Goal: Task Accomplishment & Management: Use online tool/utility

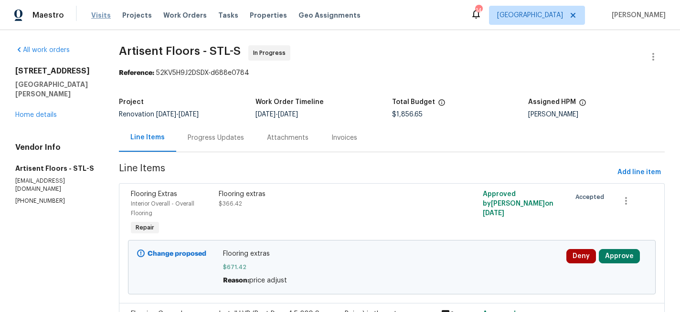
scroll to position [5, 0]
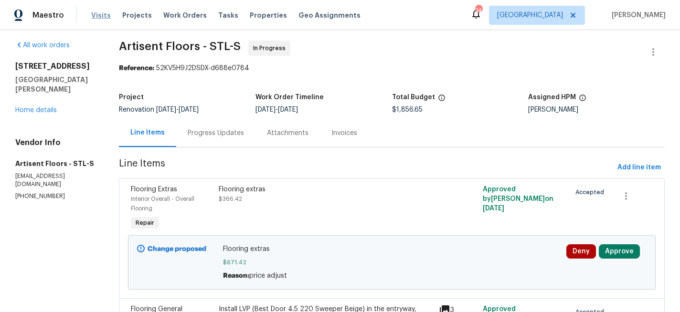
click at [102, 17] on span "Visits" at bounding box center [101, 15] width 20 height 10
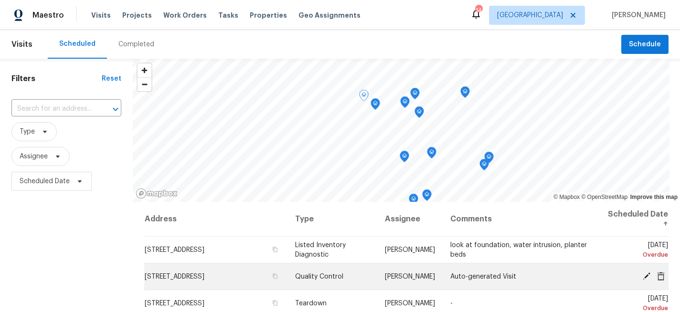
click at [646, 274] on icon at bounding box center [646, 276] width 8 height 8
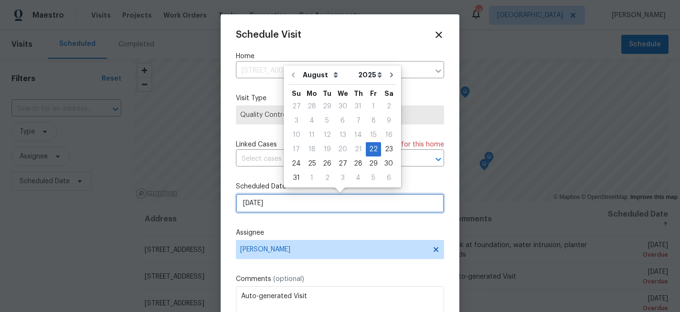
click at [267, 205] on input "[DATE]" at bounding box center [340, 203] width 208 height 19
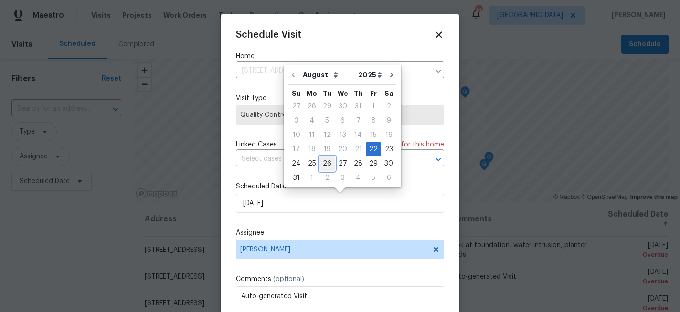
click at [323, 163] on div "26" at bounding box center [326, 163] width 15 height 13
type input "[DATE]"
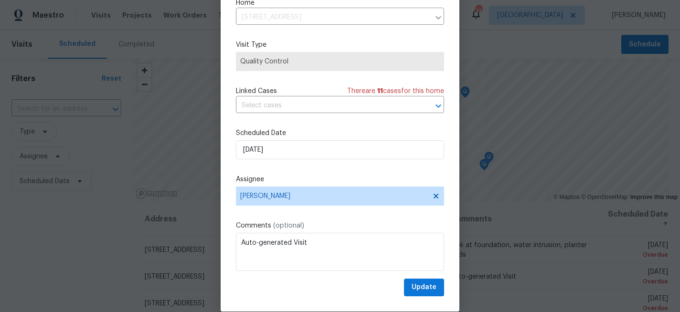
scroll to position [51, 0]
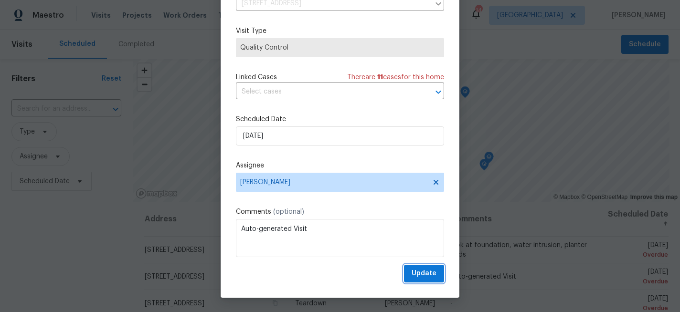
click at [415, 276] on span "Update" at bounding box center [423, 274] width 25 height 12
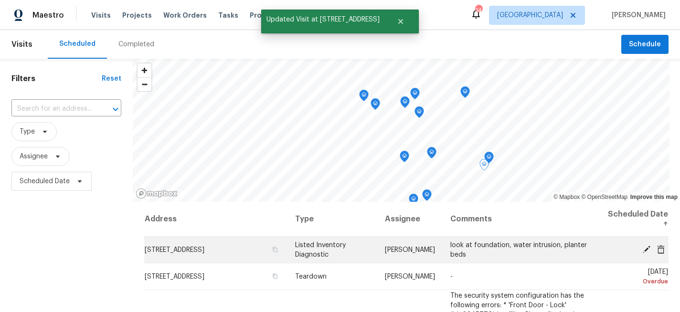
click at [642, 248] on icon at bounding box center [646, 249] width 9 height 9
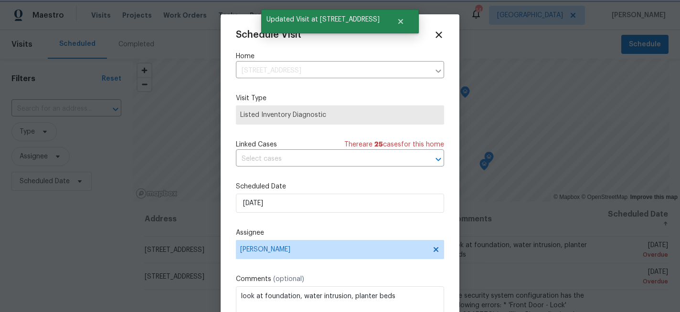
click at [597, 213] on div at bounding box center [340, 156] width 680 height 312
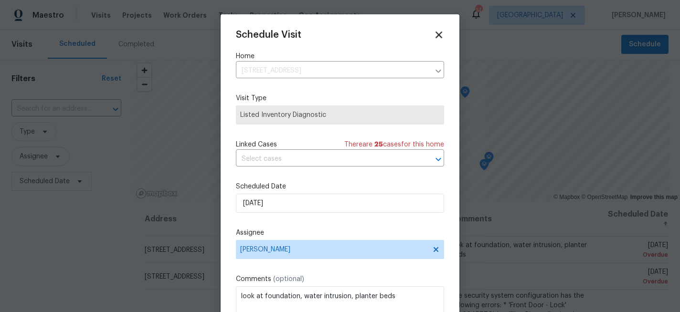
click at [439, 33] on icon at bounding box center [438, 34] width 7 height 7
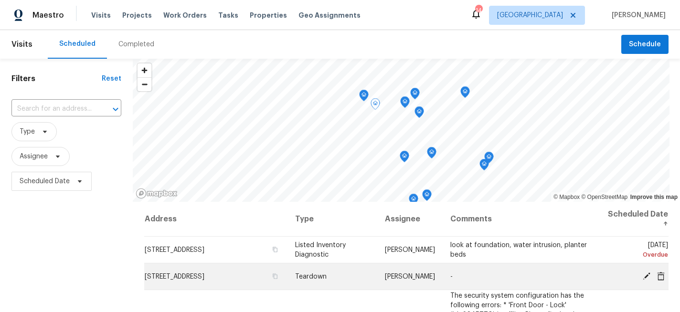
click at [644, 273] on icon at bounding box center [646, 276] width 9 height 9
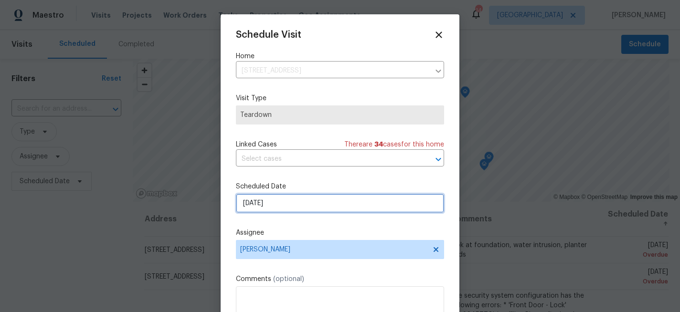
click at [308, 206] on input "[DATE]" at bounding box center [340, 203] width 208 height 19
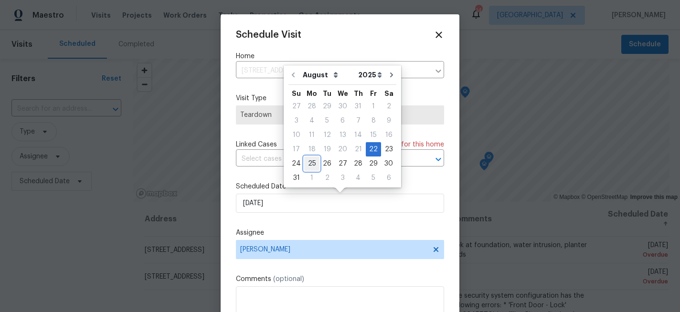
click at [309, 163] on div "25" at bounding box center [311, 163] width 15 height 13
type input "[DATE]"
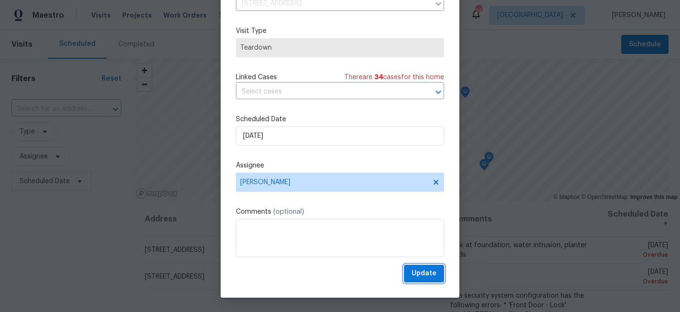
click at [425, 274] on span "Update" at bounding box center [423, 274] width 25 height 12
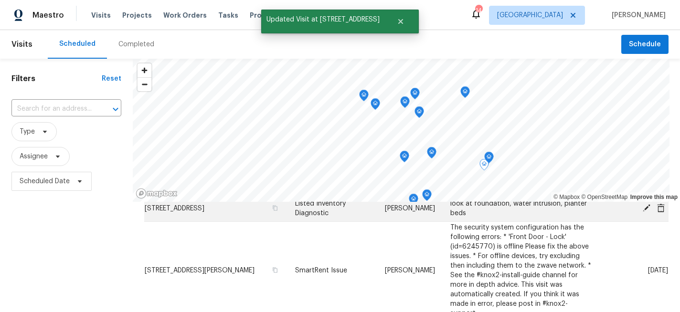
scroll to position [39, 0]
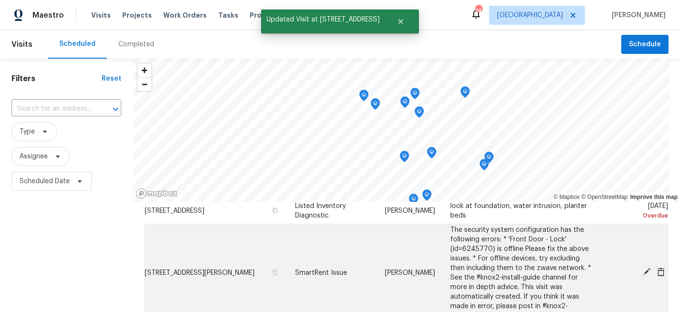
click at [643, 268] on icon at bounding box center [646, 272] width 9 height 9
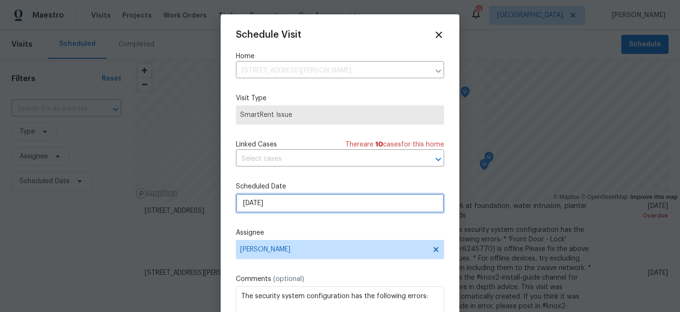
click at [300, 208] on input "[DATE]" at bounding box center [340, 203] width 208 height 19
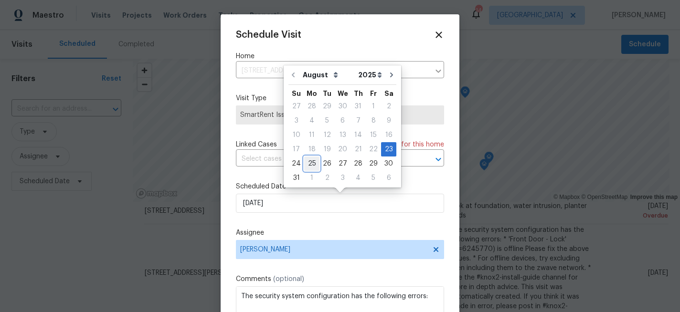
click at [313, 163] on div "25" at bounding box center [311, 163] width 15 height 13
type input "[DATE]"
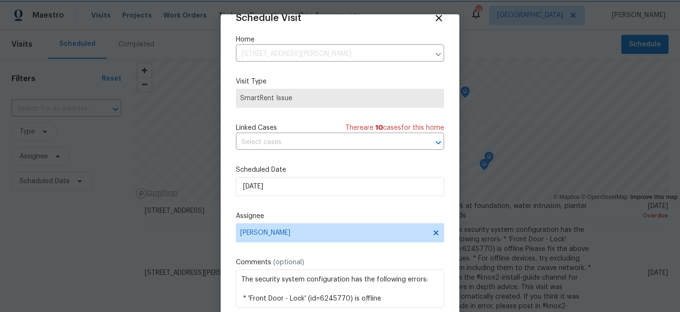
scroll to position [51, 0]
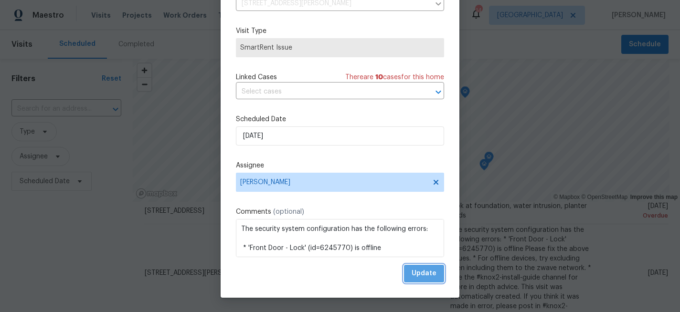
click at [422, 272] on span "Update" at bounding box center [423, 274] width 25 height 12
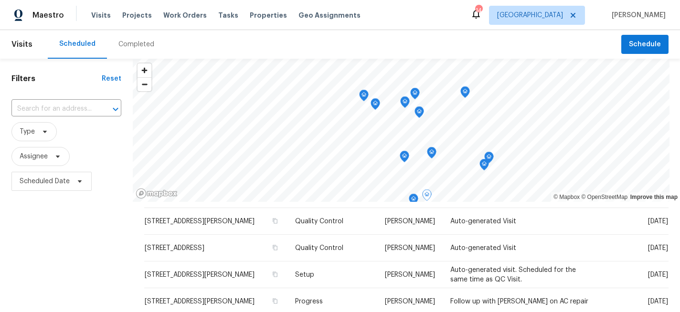
scroll to position [346, 0]
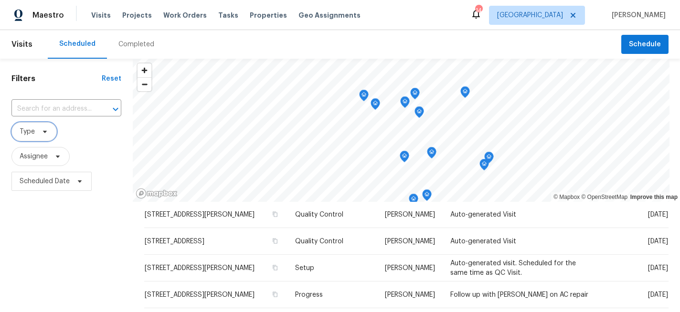
click at [46, 130] on icon at bounding box center [45, 132] width 8 height 8
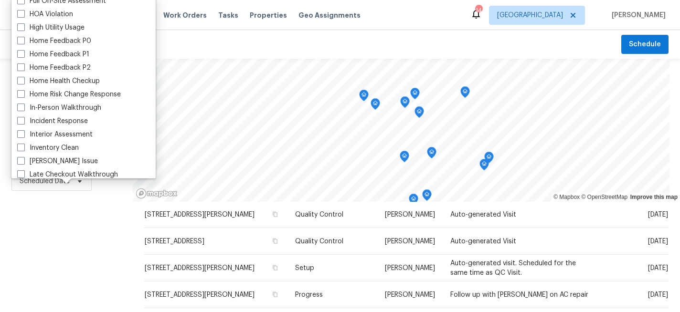
scroll to position [271, 0]
click at [26, 108] on label "In-Person Walkthrough" at bounding box center [59, 108] width 84 height 10
click at [23, 108] on input "In-Person Walkthrough" at bounding box center [20, 106] width 6 height 6
checkbox input "true"
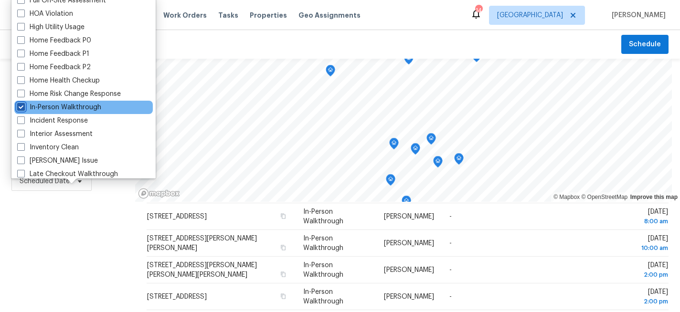
scroll to position [60, 0]
click at [56, 238] on div "Filters Reset ​ In-Person Walkthrough Assignee Scheduled Date" at bounding box center [67, 255] width 135 height 393
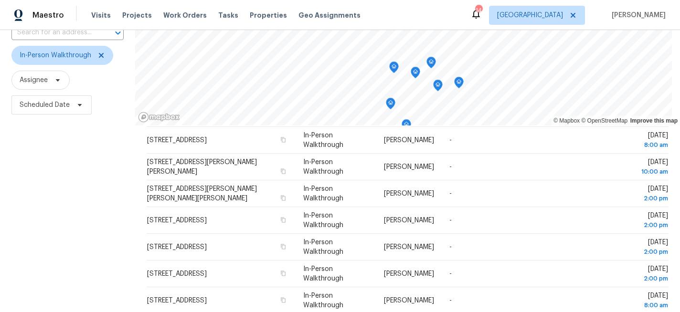
scroll to position [70, 0]
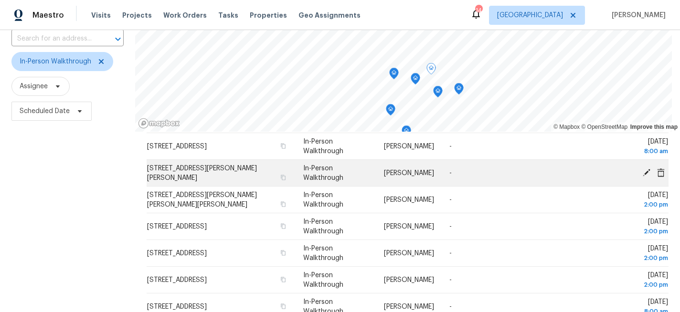
click at [646, 170] on icon at bounding box center [646, 172] width 8 height 8
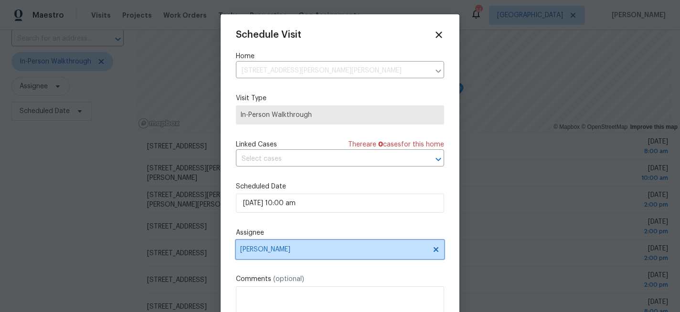
click at [268, 249] on span "[PERSON_NAME]" at bounding box center [333, 250] width 187 height 8
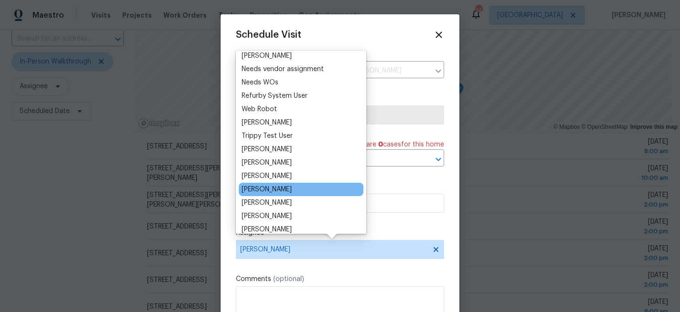
scroll to position [878, 0]
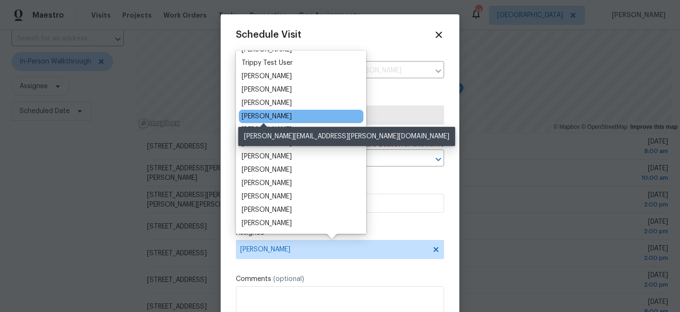
click at [282, 115] on div "[PERSON_NAME]" at bounding box center [266, 117] width 50 height 10
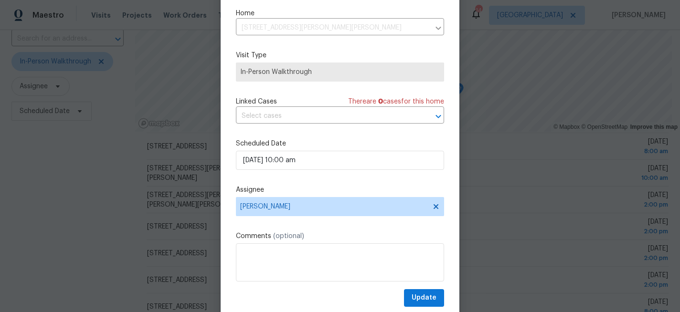
scroll to position [51, 0]
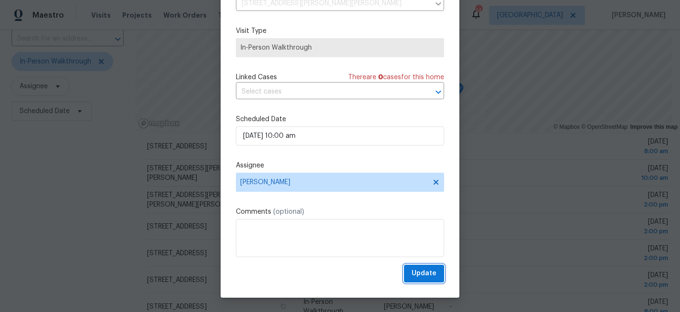
click at [430, 273] on span "Update" at bounding box center [423, 274] width 25 height 12
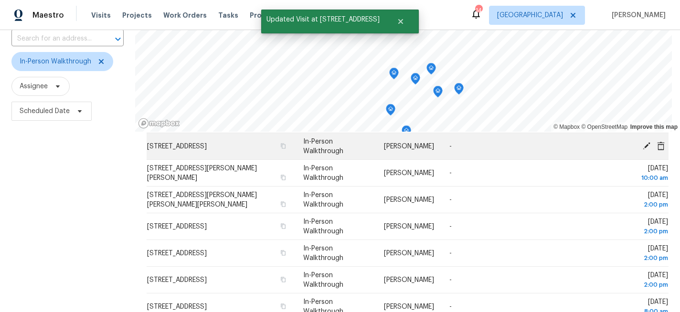
click at [645, 143] on icon at bounding box center [646, 145] width 9 height 9
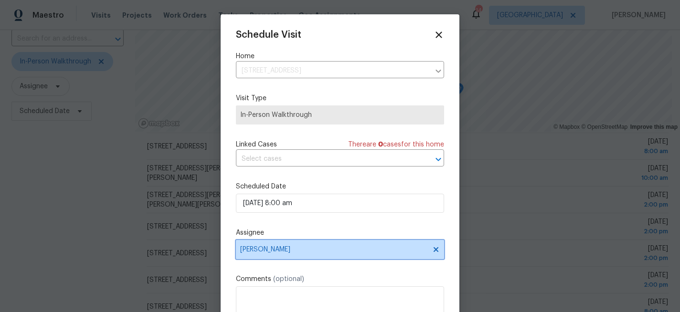
click at [265, 252] on span "[PERSON_NAME]" at bounding box center [333, 250] width 187 height 8
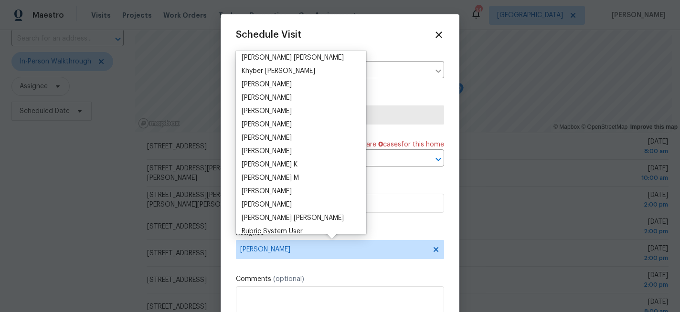
scroll to position [878, 0]
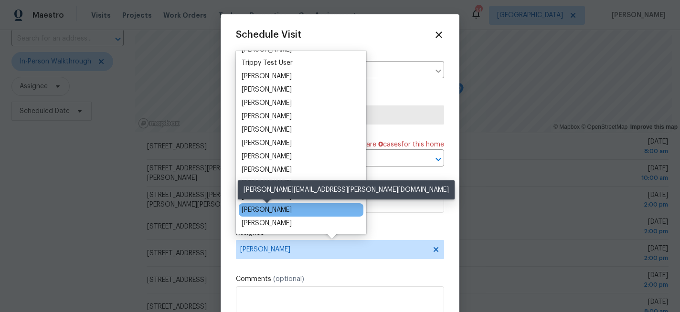
click at [269, 208] on div "[PERSON_NAME]" at bounding box center [266, 210] width 50 height 10
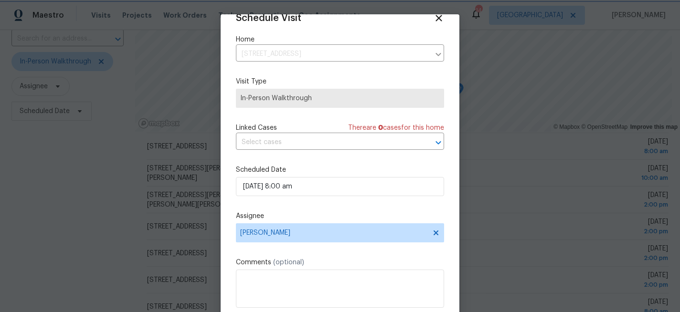
scroll to position [51, 0]
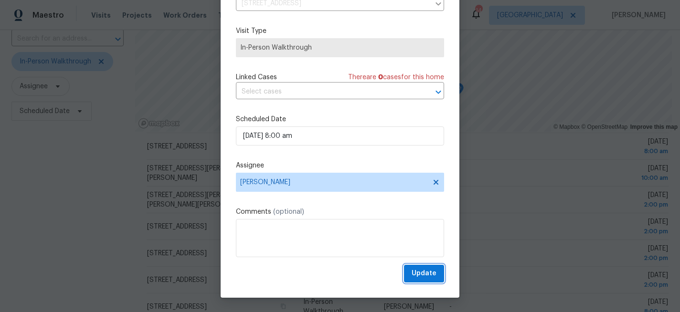
click at [414, 273] on span "Update" at bounding box center [423, 274] width 25 height 12
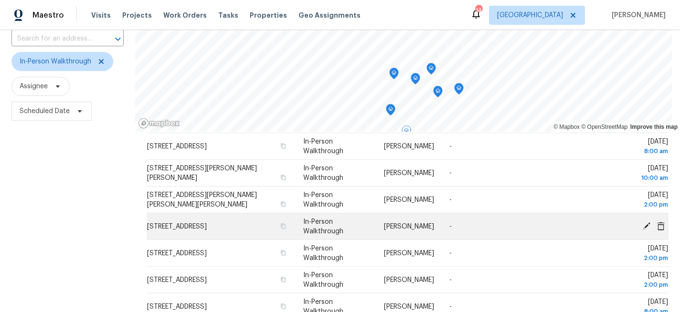
click at [645, 226] on icon at bounding box center [646, 226] width 8 height 8
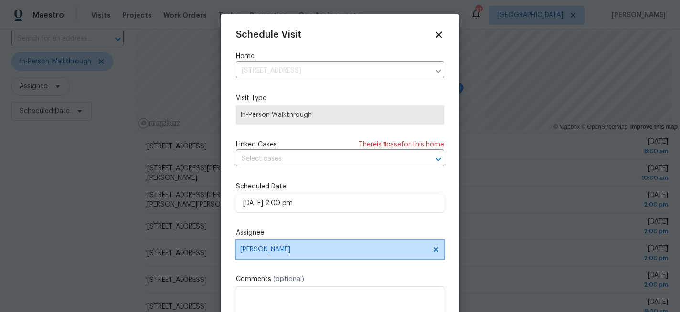
click at [281, 248] on span "[PERSON_NAME]" at bounding box center [333, 250] width 187 height 8
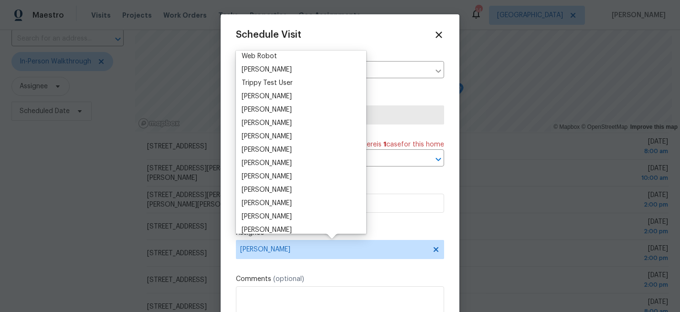
scroll to position [878, 0]
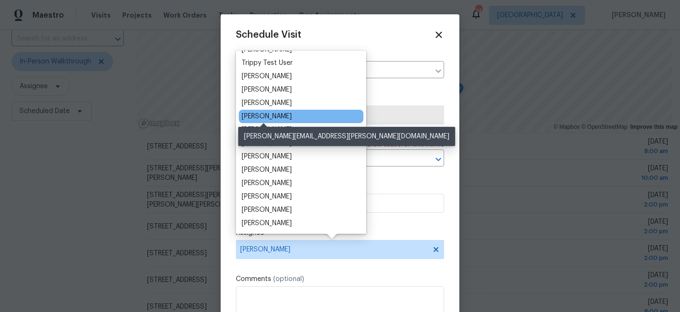
click at [278, 115] on div "[PERSON_NAME]" at bounding box center [266, 117] width 50 height 10
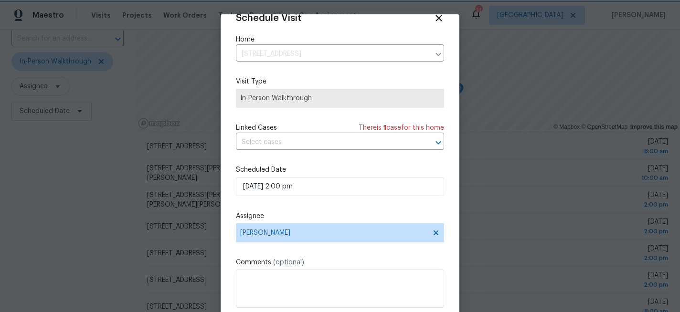
scroll to position [51, 0]
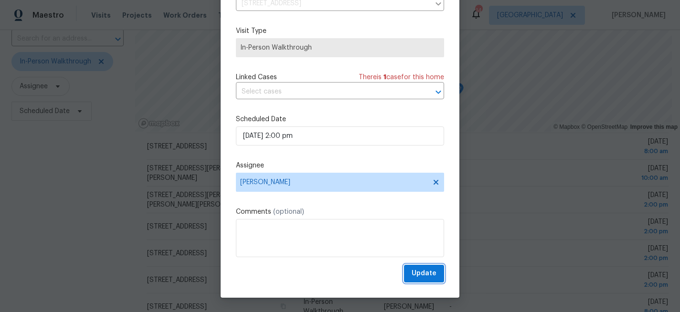
click at [409, 266] on button "Update" at bounding box center [424, 274] width 40 height 18
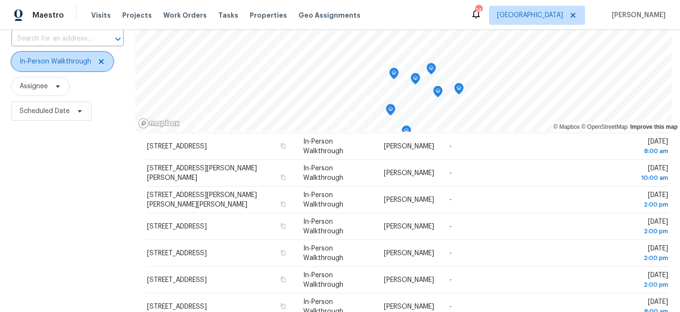
click at [99, 59] on icon at bounding box center [101, 62] width 8 height 8
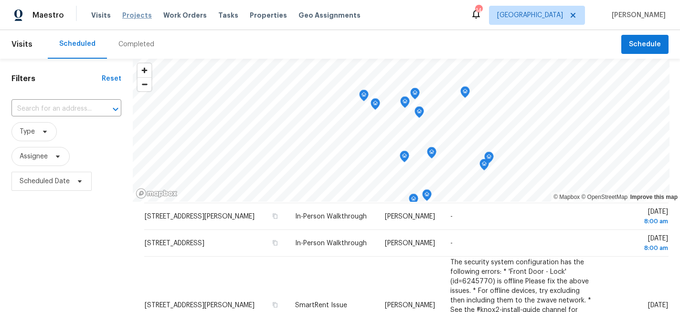
click at [129, 13] on span "Projects" at bounding box center [137, 15] width 30 height 10
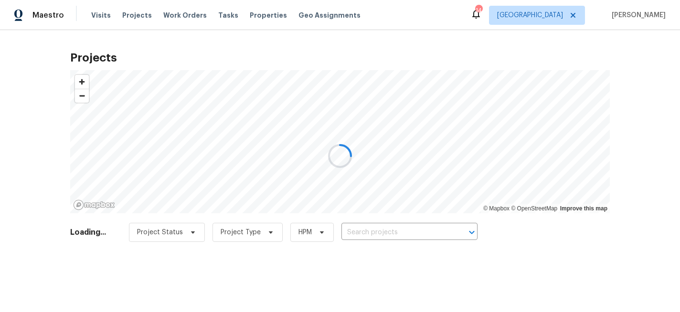
click at [401, 228] on div at bounding box center [340, 156] width 680 height 312
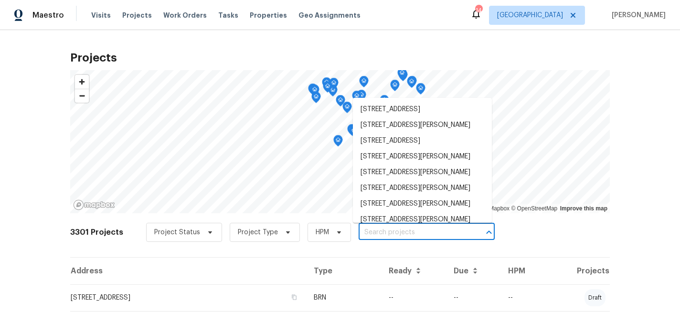
click at [389, 225] on input "text" at bounding box center [412, 232] width 109 height 15
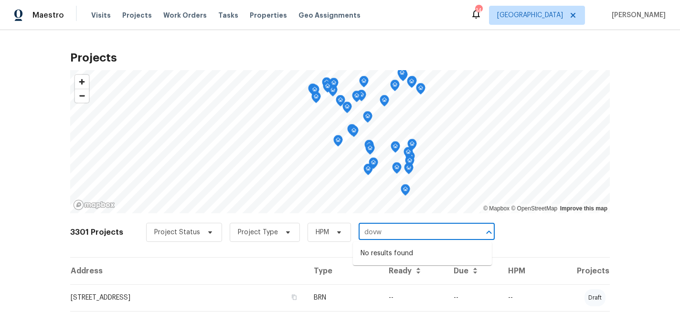
type input "dov"
click at [385, 277] on li "[STREET_ADDRESS][PERSON_NAME]" at bounding box center [422, 270] width 139 height 16
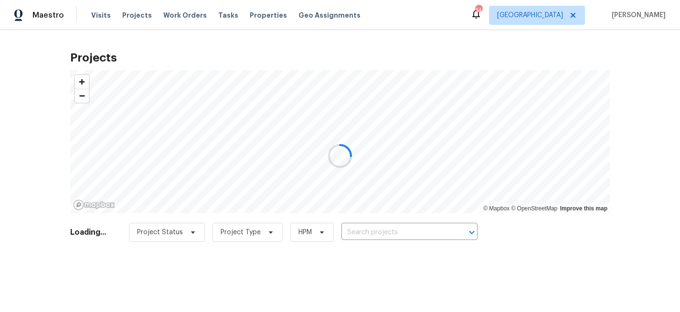
type input "[STREET_ADDRESS][PERSON_NAME]"
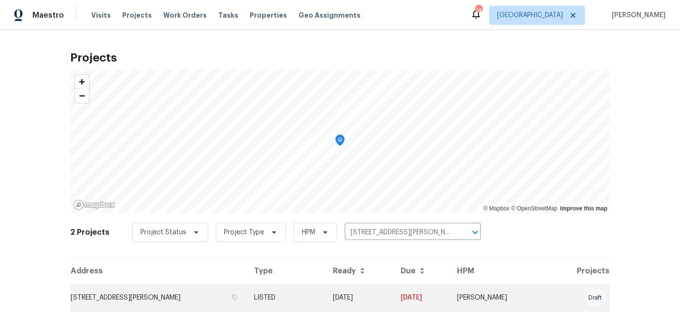
click at [87, 296] on td "[STREET_ADDRESS][PERSON_NAME]" at bounding box center [158, 297] width 176 height 27
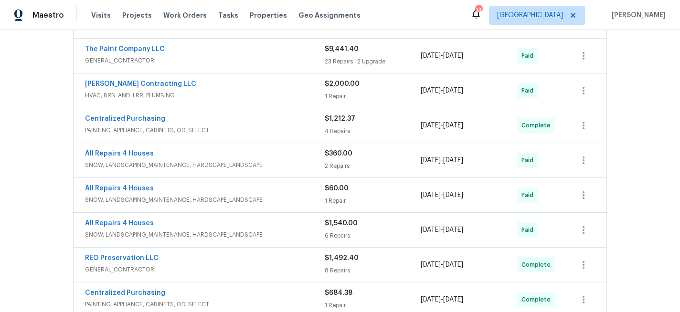
scroll to position [511, 0]
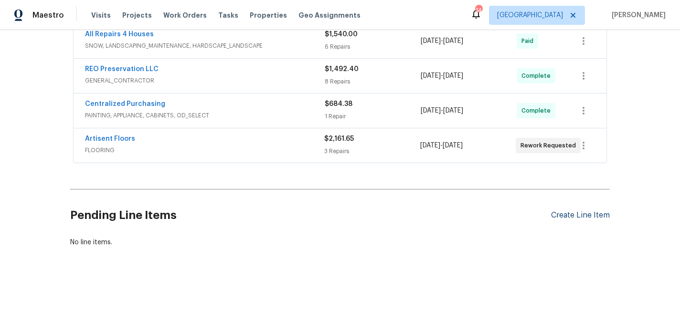
click at [569, 217] on div "Create Line Item" at bounding box center [580, 215] width 59 height 9
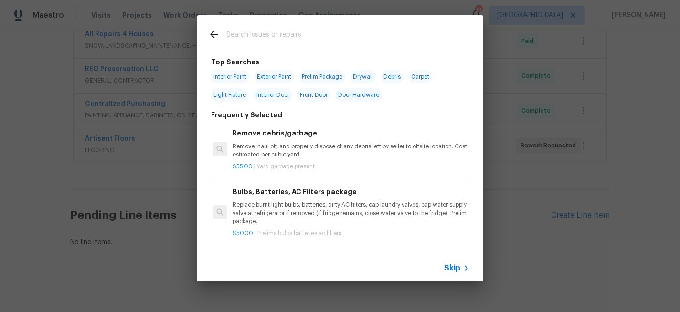
click at [234, 37] on input "text" at bounding box center [327, 36] width 202 height 14
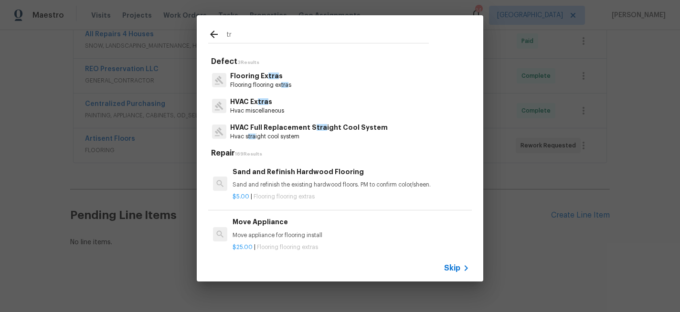
type input "t"
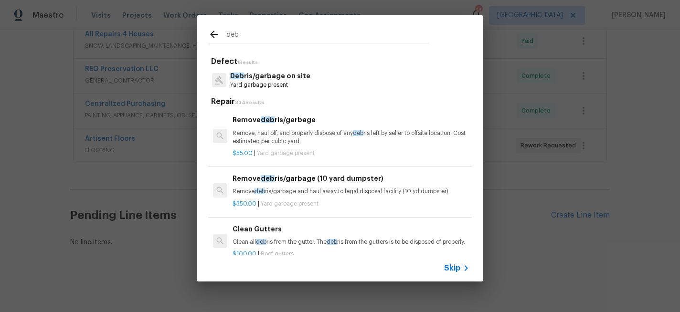
type input "deb"
click at [256, 76] on p "Deb ris/garbage on site" at bounding box center [270, 76] width 80 height 10
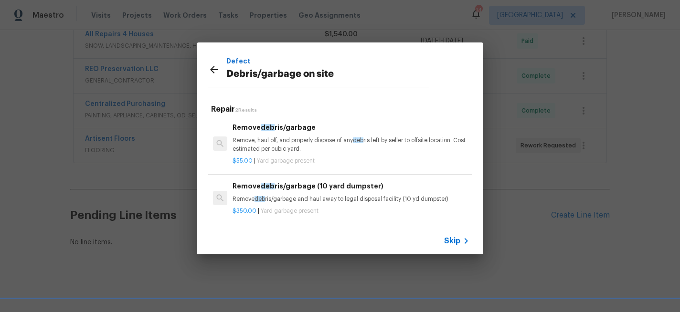
click at [262, 131] on h6 "Remove deb ris/garbage" at bounding box center [350, 127] width 237 height 10
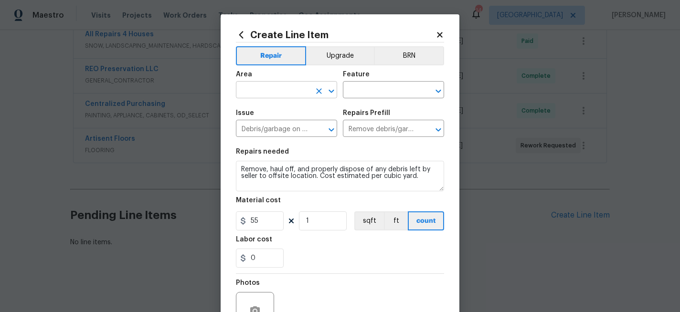
click at [281, 86] on input "text" at bounding box center [273, 91] width 74 height 15
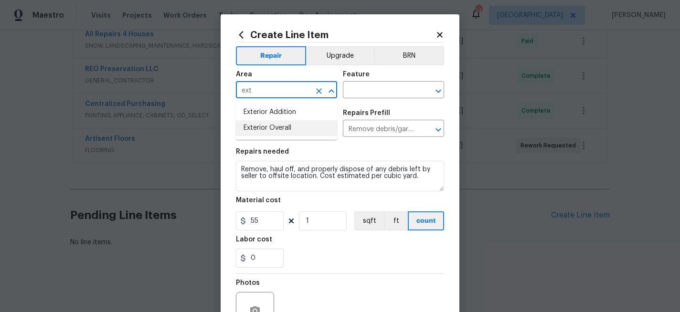
click at [270, 128] on li "Exterior Overall" at bounding box center [286, 128] width 101 height 16
type input "Exterior Overall"
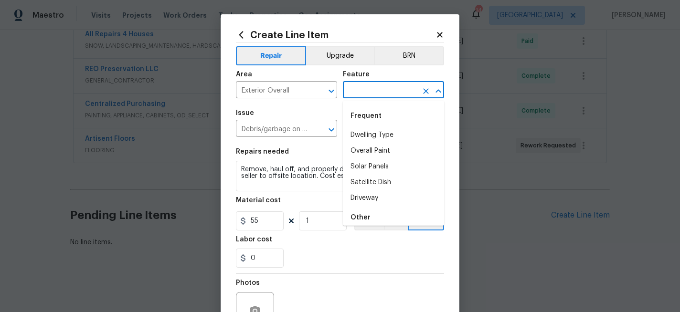
drag, startPoint x: 368, startPoint y: 96, endPoint x: 372, endPoint y: 88, distance: 9.0
click at [368, 96] on input "text" at bounding box center [380, 91] width 74 height 15
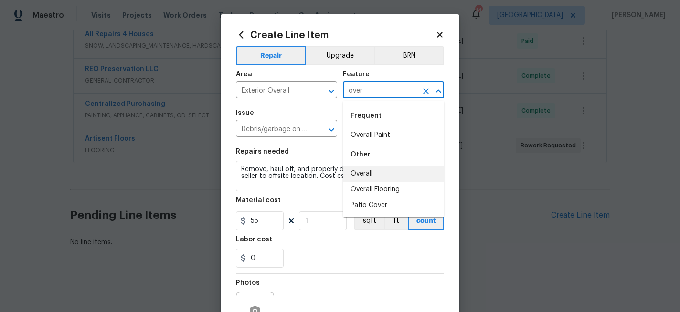
click at [357, 171] on li "Overall" at bounding box center [393, 174] width 101 height 16
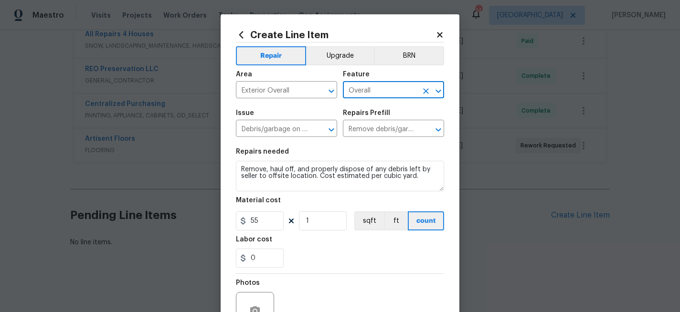
type input "Overall"
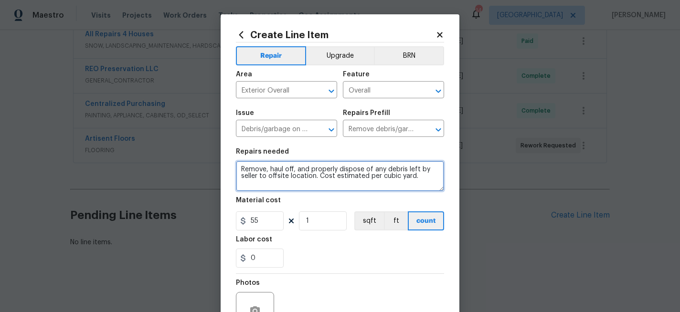
click at [242, 168] on textarea "Remove, haul off, and properly dispose of any debris left by seller to offsite …" at bounding box center [340, 176] width 208 height 31
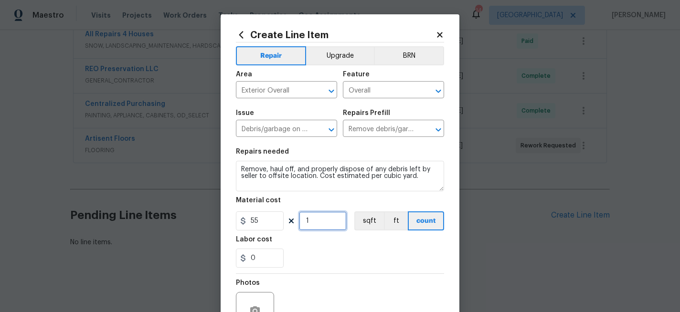
click at [321, 225] on input "1" at bounding box center [323, 220] width 48 height 19
type input "4"
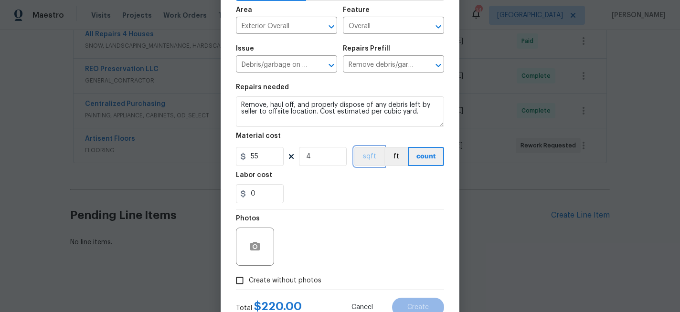
scroll to position [99, 0]
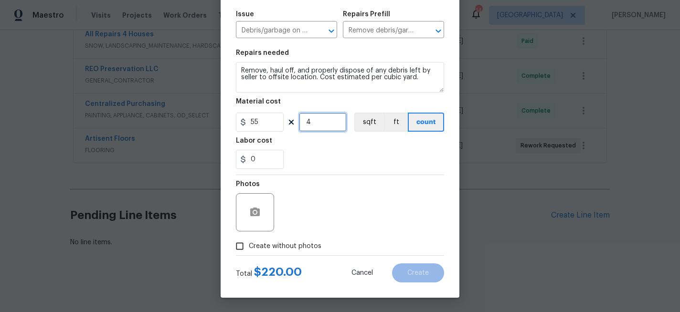
click at [323, 120] on input "4" at bounding box center [323, 122] width 48 height 19
type input "5"
click at [258, 210] on icon "button" at bounding box center [255, 212] width 10 height 9
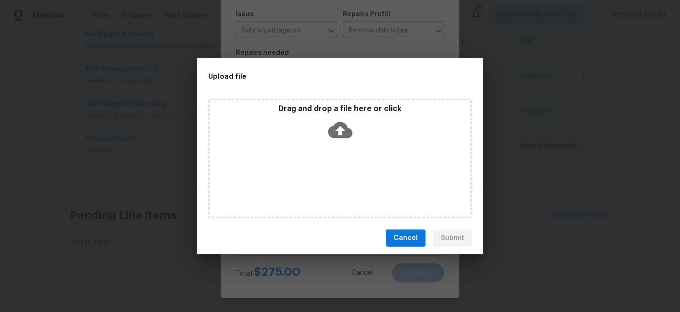
click at [338, 131] on icon at bounding box center [340, 130] width 24 height 24
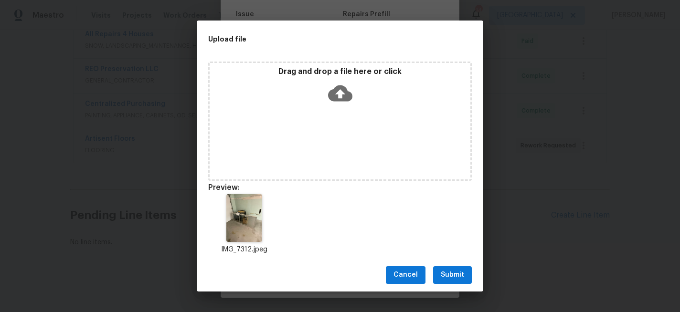
click at [450, 271] on span "Submit" at bounding box center [452, 275] width 23 height 12
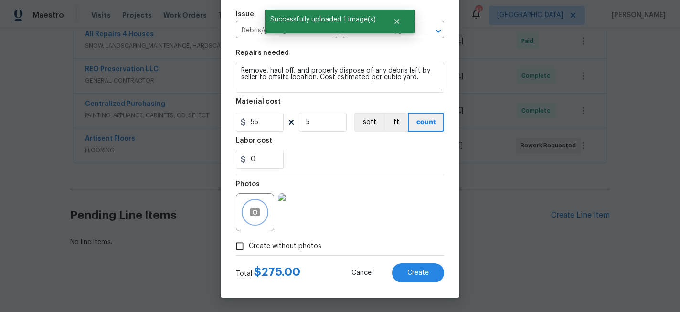
click at [253, 210] on icon "button" at bounding box center [254, 212] width 11 height 11
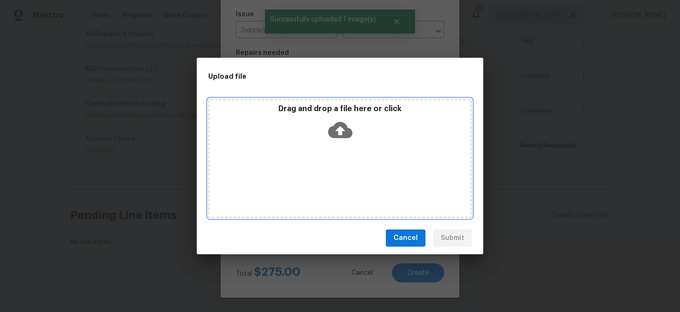
click at [343, 123] on icon at bounding box center [340, 130] width 24 height 16
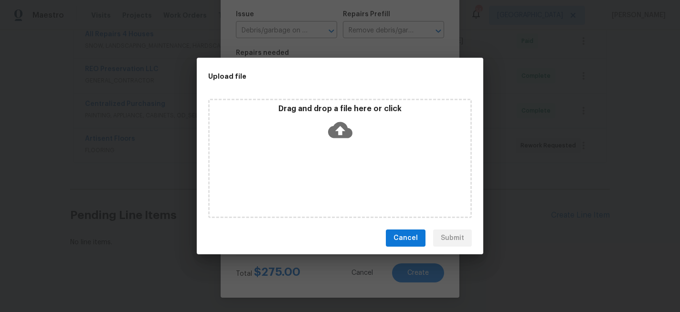
click at [337, 130] on icon at bounding box center [340, 130] width 24 height 16
click at [344, 129] on icon at bounding box center [340, 130] width 24 height 16
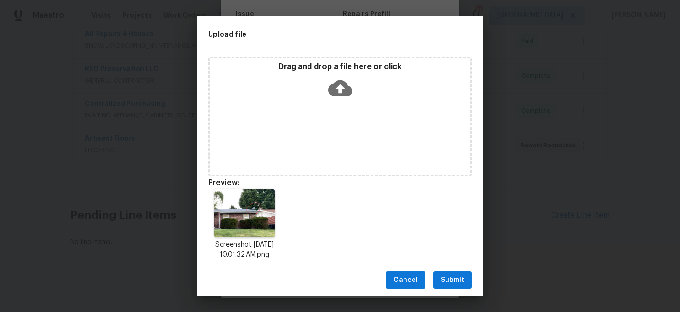
click at [457, 274] on span "Submit" at bounding box center [452, 280] width 23 height 12
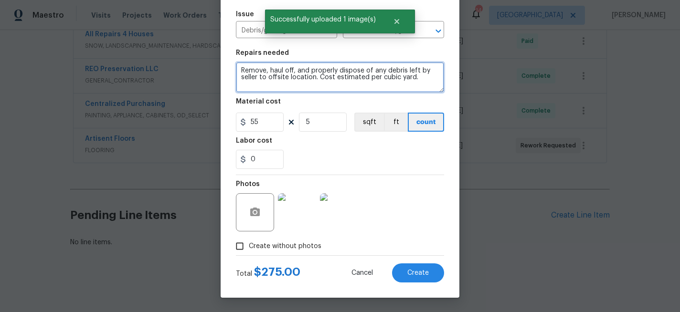
click at [241, 69] on textarea "Remove, haul off, and properly dispose of any debris left by seller to offsite …" at bounding box center [340, 77] width 208 height 31
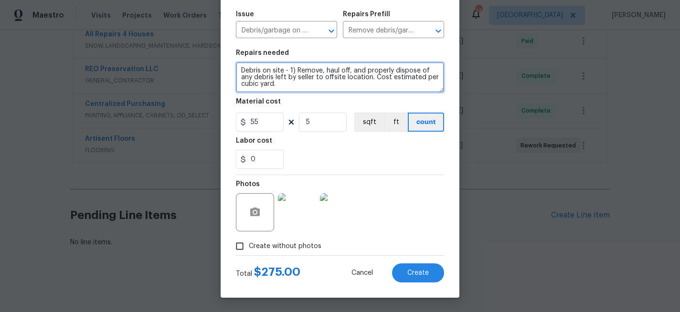
drag, startPoint x: 357, startPoint y: 77, endPoint x: 263, endPoint y: 74, distance: 94.5
click at [263, 74] on textarea "Debris on site - 1) Remove, haul off, and properly dispose of any debris left b…" at bounding box center [340, 77] width 208 height 31
drag, startPoint x: 405, startPoint y: 77, endPoint x: 309, endPoint y: 76, distance: 96.4
click at [309, 76] on textarea "Debris on site - 1) Remove, haul off, and properly dispose of any debris in the…" at bounding box center [340, 77] width 208 height 31
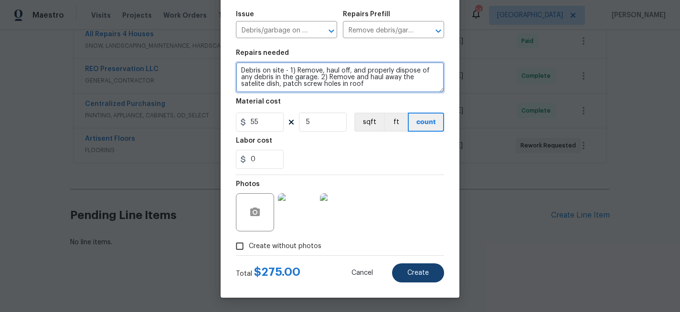
type textarea "Debris on site - 1) Remove, haul off, and properly dispose of any debris in the…"
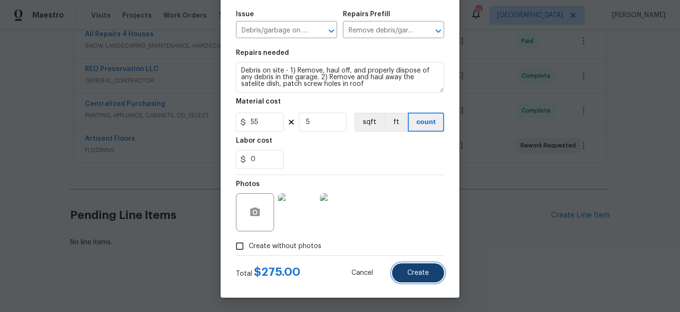
click at [419, 271] on span "Create" at bounding box center [417, 273] width 21 height 7
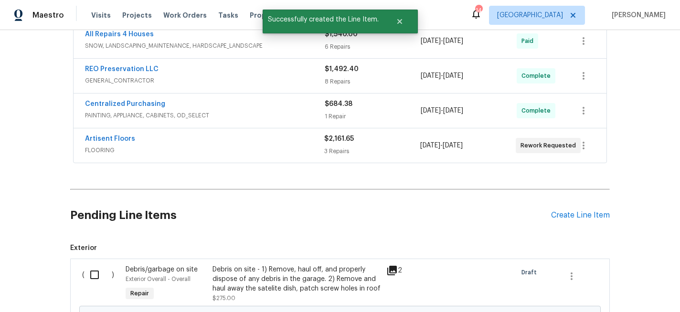
click at [94, 276] on input "checkbox" at bounding box center [97, 275] width 27 height 20
checkbox input "true"
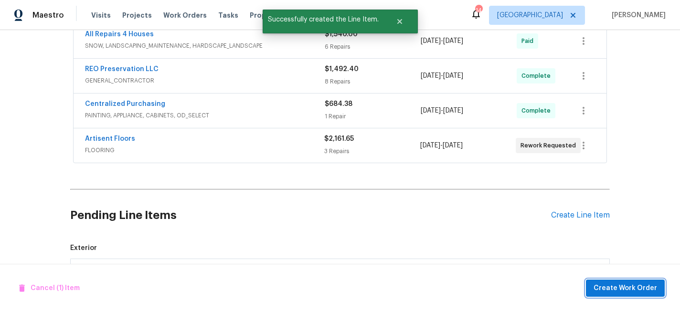
click at [630, 284] on span "Create Work Order" at bounding box center [624, 289] width 63 height 12
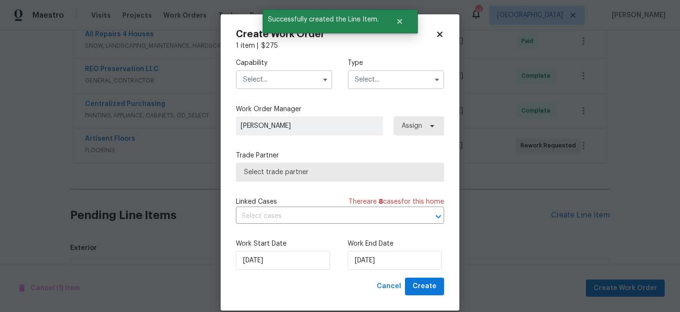
click at [262, 82] on input "text" at bounding box center [284, 79] width 96 height 19
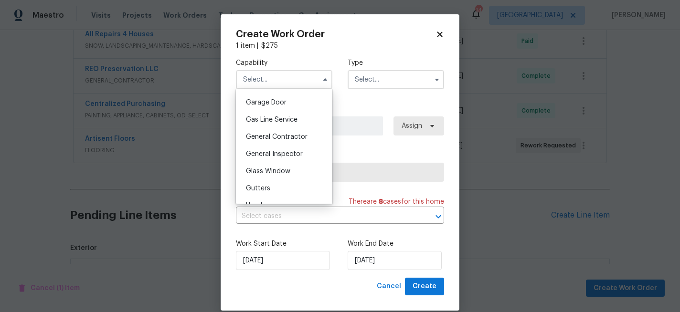
scroll to position [421, 0]
click at [268, 136] on span "General Contractor" at bounding box center [277, 135] width 62 height 7
type input "General Contractor"
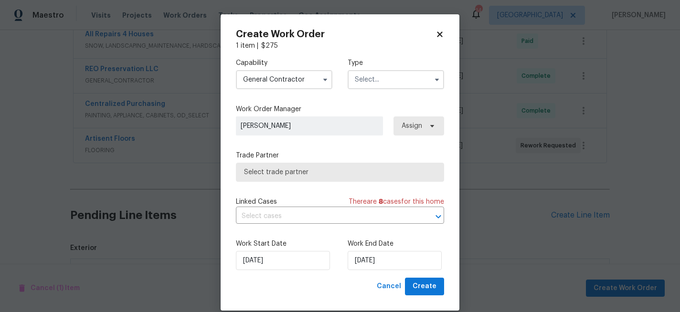
click at [375, 74] on input "text" at bounding box center [395, 79] width 96 height 19
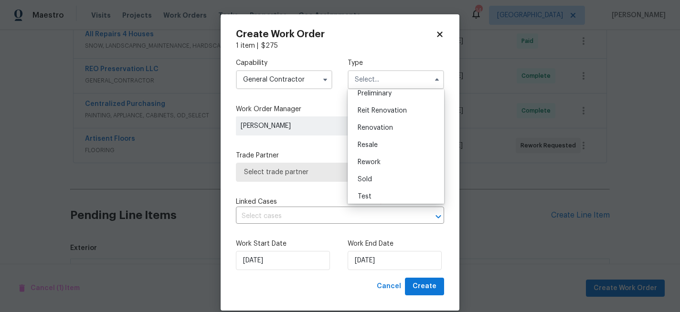
scroll to position [217, 0]
click at [394, 121] on div "Renovation" at bounding box center [396, 123] width 92 height 17
type input "Renovation"
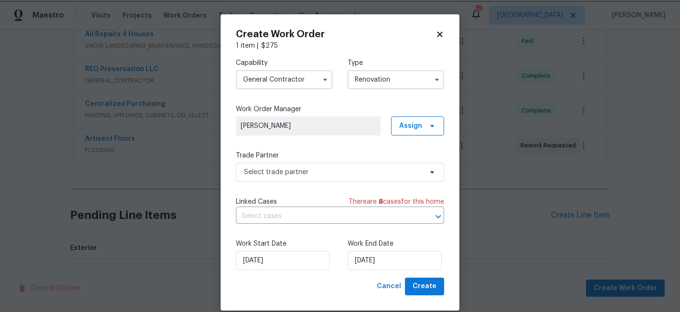
scroll to position [0, 0]
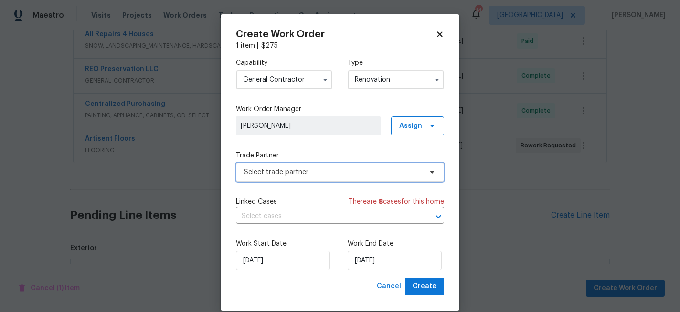
click at [294, 170] on span "Select trade partner" at bounding box center [333, 173] width 178 height 10
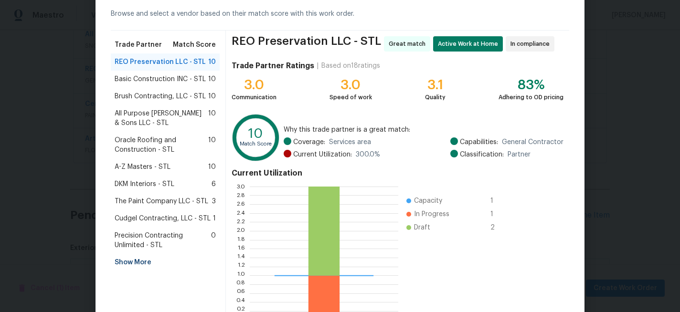
scroll to position [44, 0]
click at [138, 262] on div "Show More" at bounding box center [165, 261] width 109 height 17
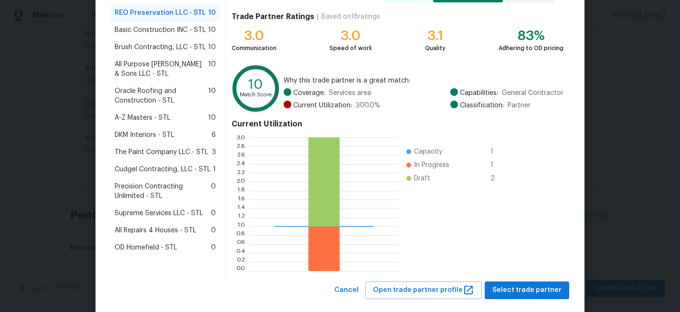
scroll to position [109, 0]
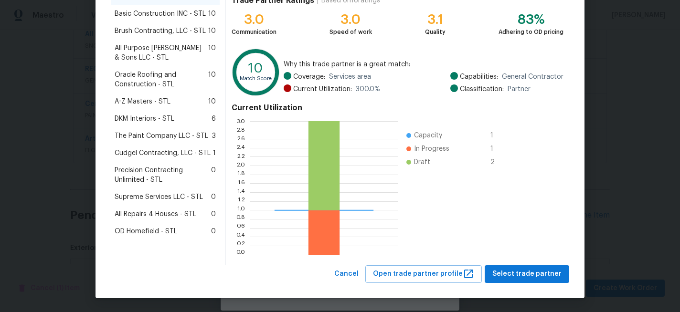
click at [171, 215] on span "All Repairs 4 Houses - STL" at bounding box center [156, 215] width 82 height 10
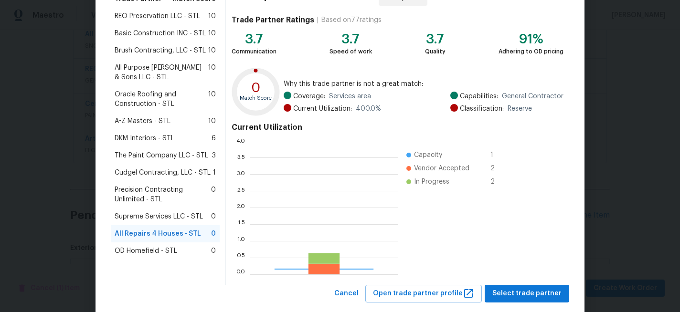
scroll to position [134, 148]
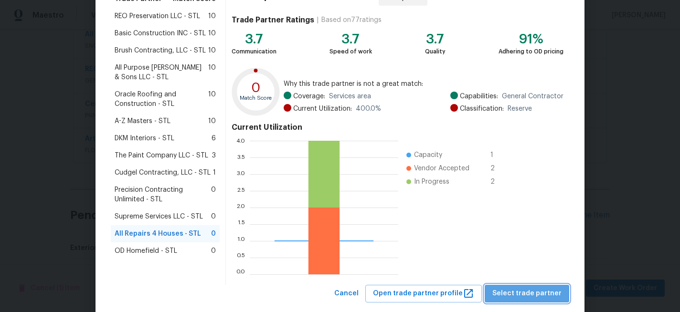
click at [554, 294] on span "Select trade partner" at bounding box center [526, 294] width 69 height 12
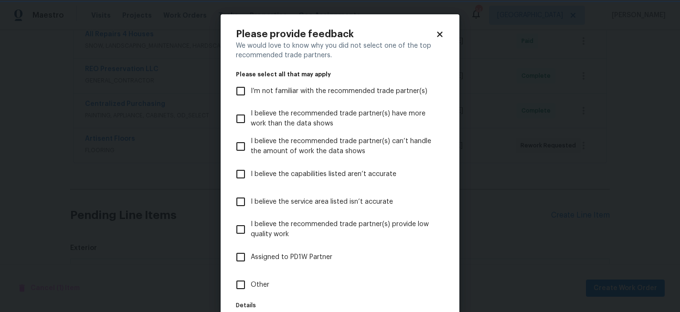
scroll to position [0, 0]
click at [246, 283] on input "Other" at bounding box center [241, 285] width 20 height 20
checkbox input "true"
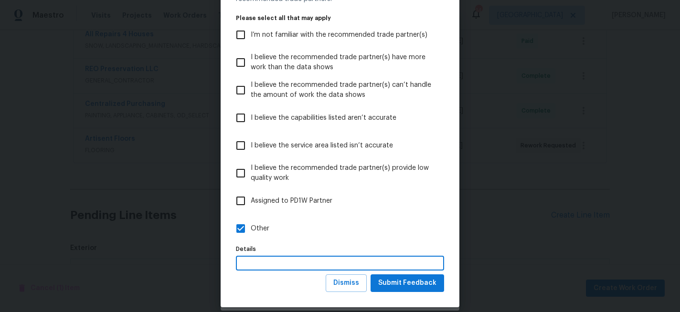
click at [280, 264] on input "text" at bounding box center [340, 263] width 208 height 15
type input "debris removal"
click at [404, 285] on span "Submit Feedback" at bounding box center [407, 283] width 58 height 12
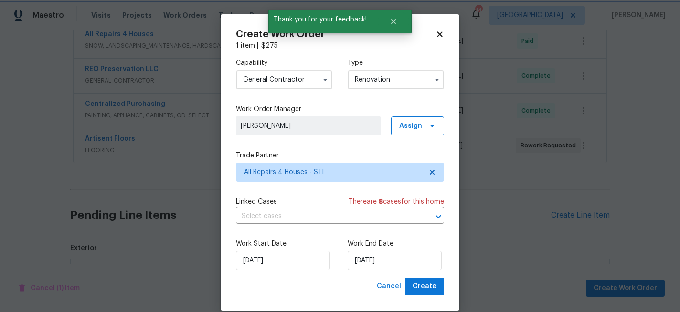
scroll to position [0, 0]
click at [391, 261] on input "[DATE]" at bounding box center [394, 260] width 94 height 19
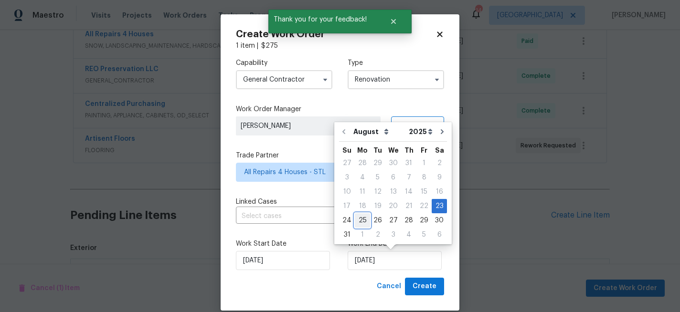
click at [365, 220] on div "25" at bounding box center [362, 220] width 15 height 13
type input "[DATE]"
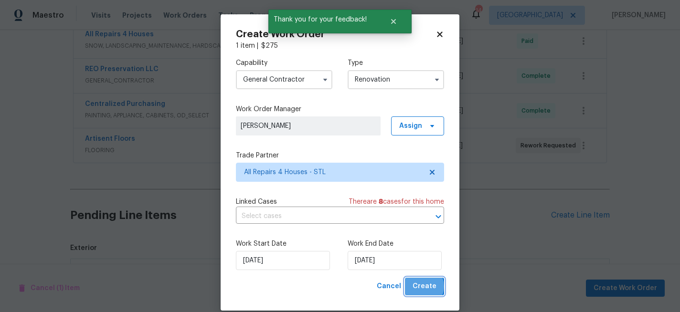
click at [422, 287] on span "Create" at bounding box center [424, 287] width 24 height 12
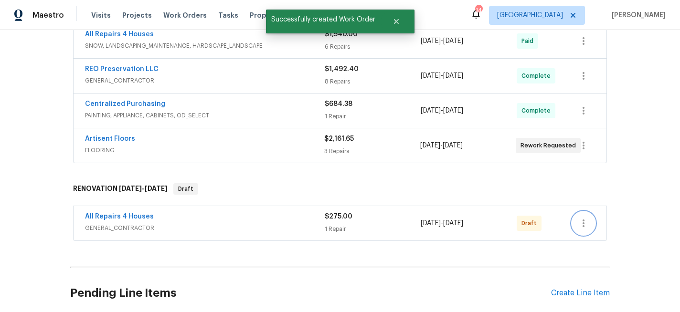
click at [582, 222] on icon "button" at bounding box center [582, 223] width 11 height 11
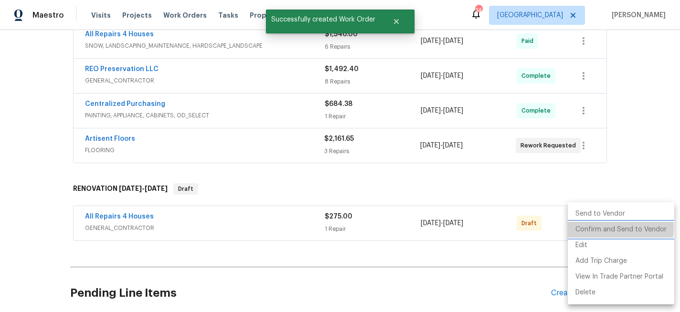
click at [603, 228] on li "Confirm and Send to Vendor" at bounding box center [620, 230] width 106 height 16
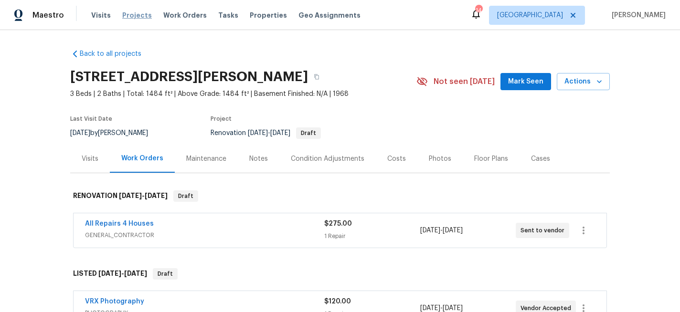
click at [137, 15] on span "Projects" at bounding box center [137, 15] width 30 height 10
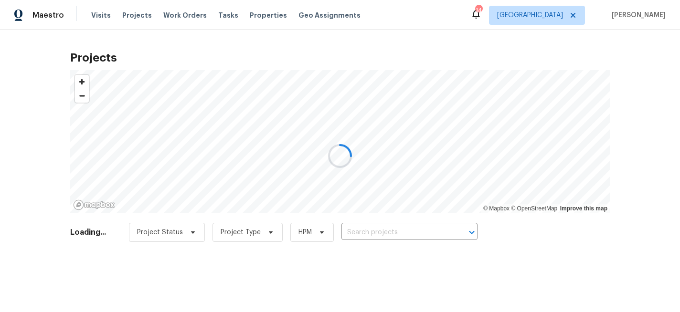
click at [388, 231] on div at bounding box center [340, 156] width 680 height 312
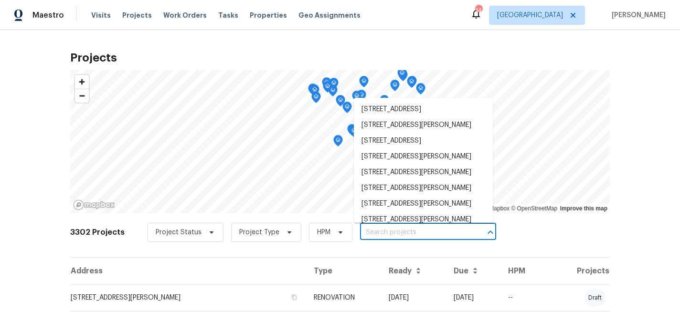
click at [388, 231] on input "text" at bounding box center [414, 232] width 109 height 15
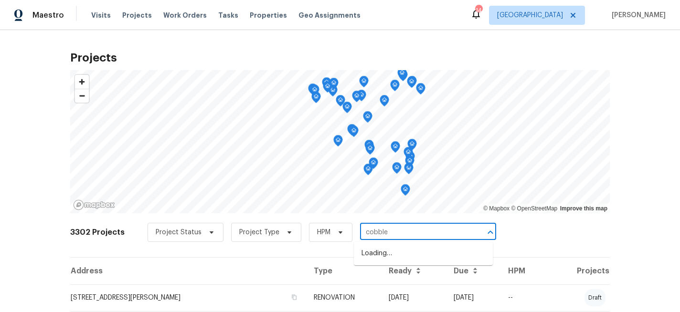
type input "cobbler"
click at [388, 254] on li "[STREET_ADDRESS][PERSON_NAME]" at bounding box center [423, 254] width 139 height 16
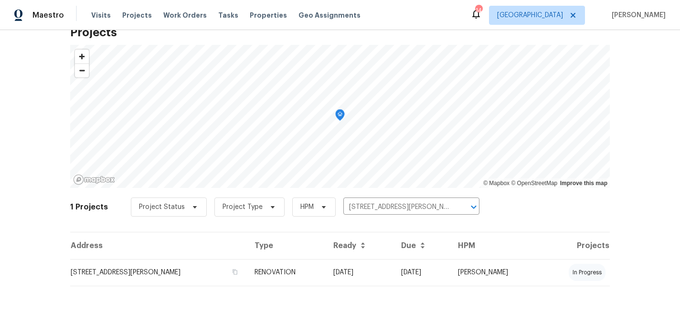
scroll to position [28, 0]
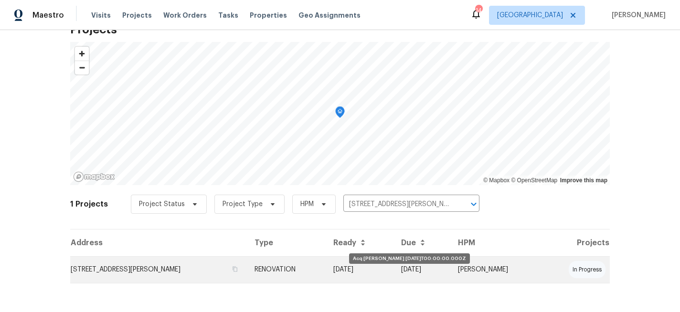
click at [378, 270] on td "[DATE]" at bounding box center [359, 269] width 68 height 27
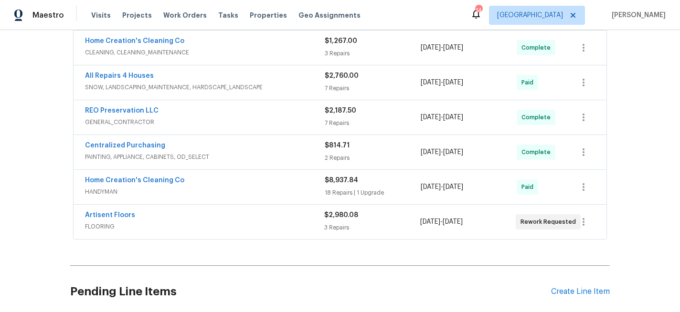
scroll to position [221, 0]
